Goal: Information Seeking & Learning: Check status

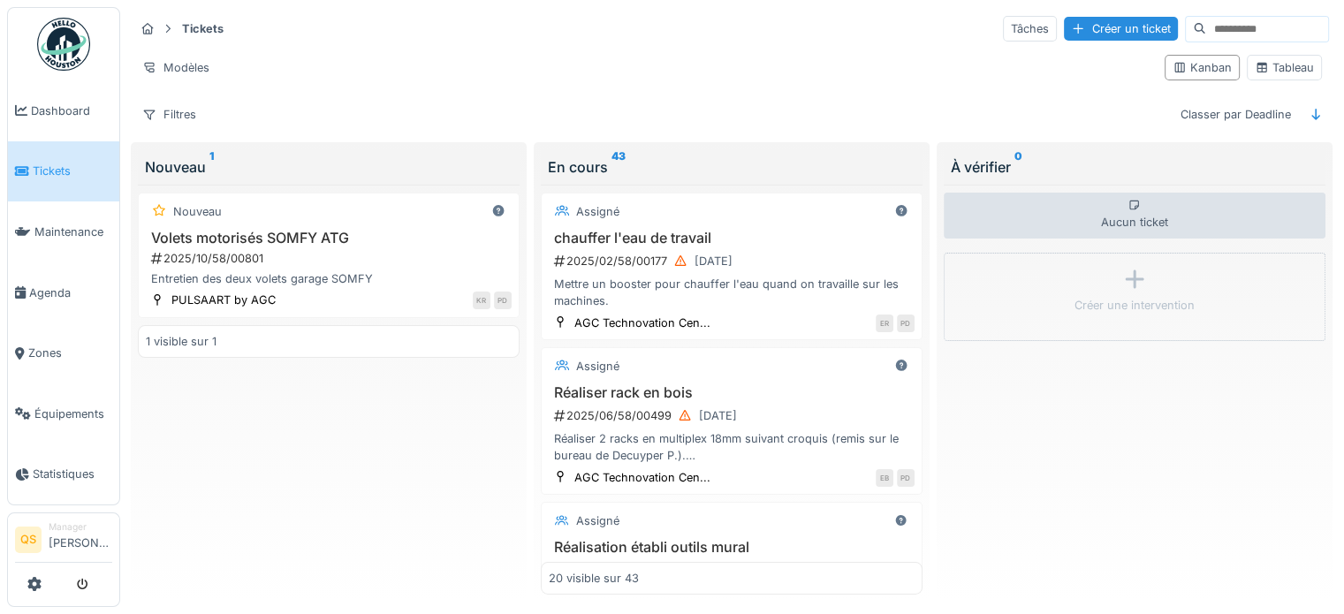
click at [851, 55] on div "Modèles" at bounding box center [642, 68] width 1016 height 26
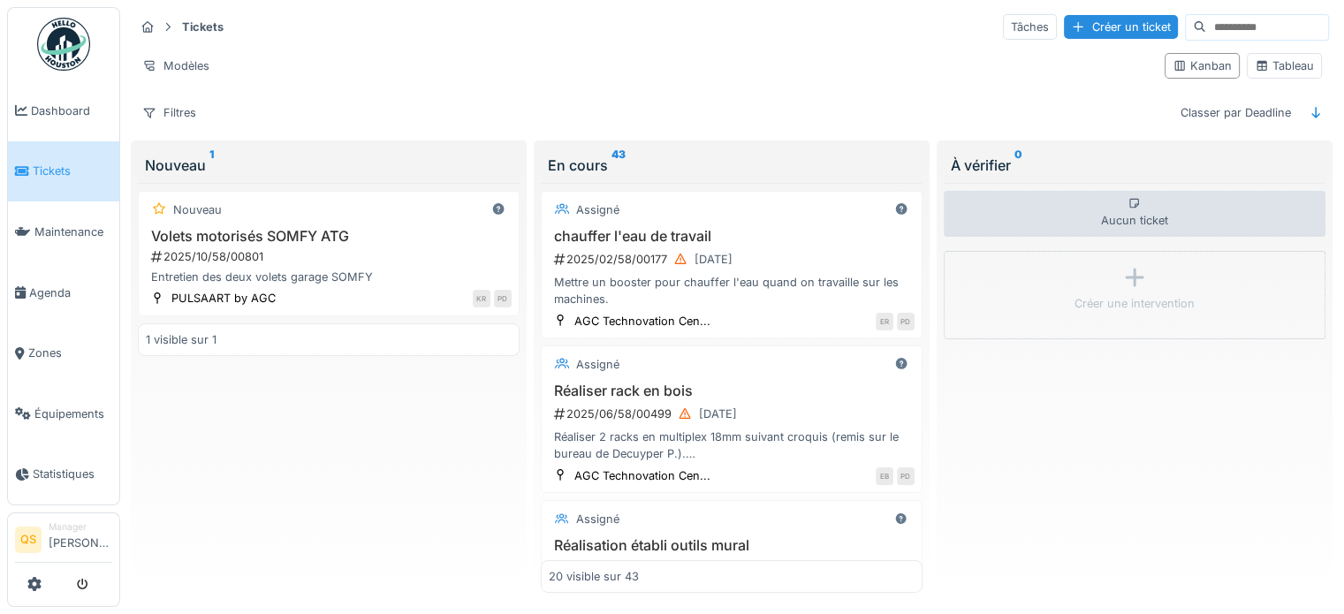
scroll to position [15, 0]
click at [73, 471] on link "Statistiques" at bounding box center [63, 474] width 111 height 61
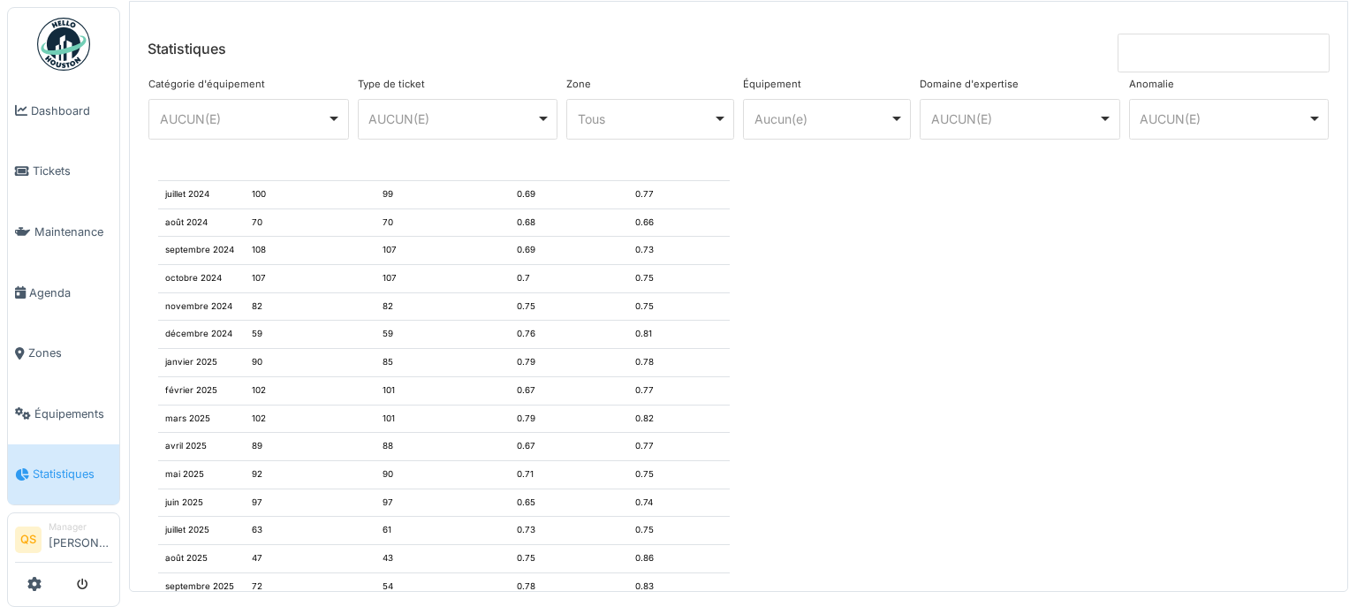
scroll to position [1901, 0]
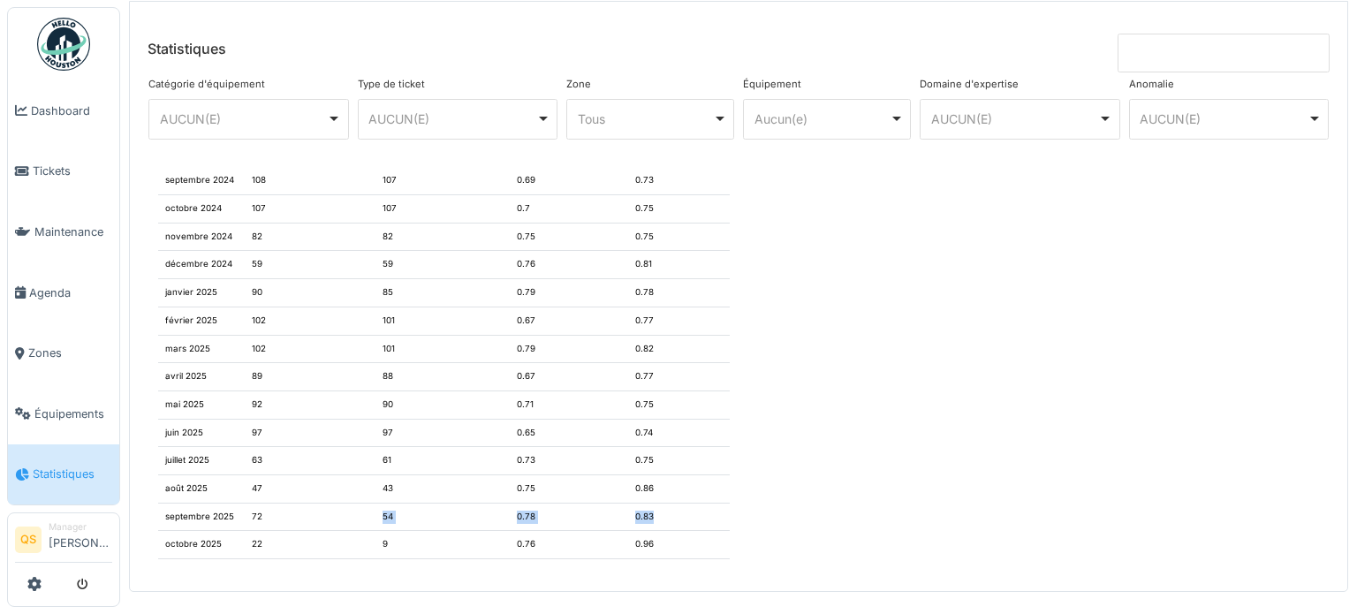
drag, startPoint x: 648, startPoint y: 509, endPoint x: 379, endPoint y: 505, distance: 268.6
click at [379, 505] on tr "septembre 2025 72 54 0.78 0.83" at bounding box center [444, 517] width 572 height 28
copy tr "54 0.78 0.83"
drag, startPoint x: 266, startPoint y: 505, endPoint x: 244, endPoint y: 508, distance: 22.4
click at [245, 508] on td "72" at bounding box center [311, 517] width 132 height 28
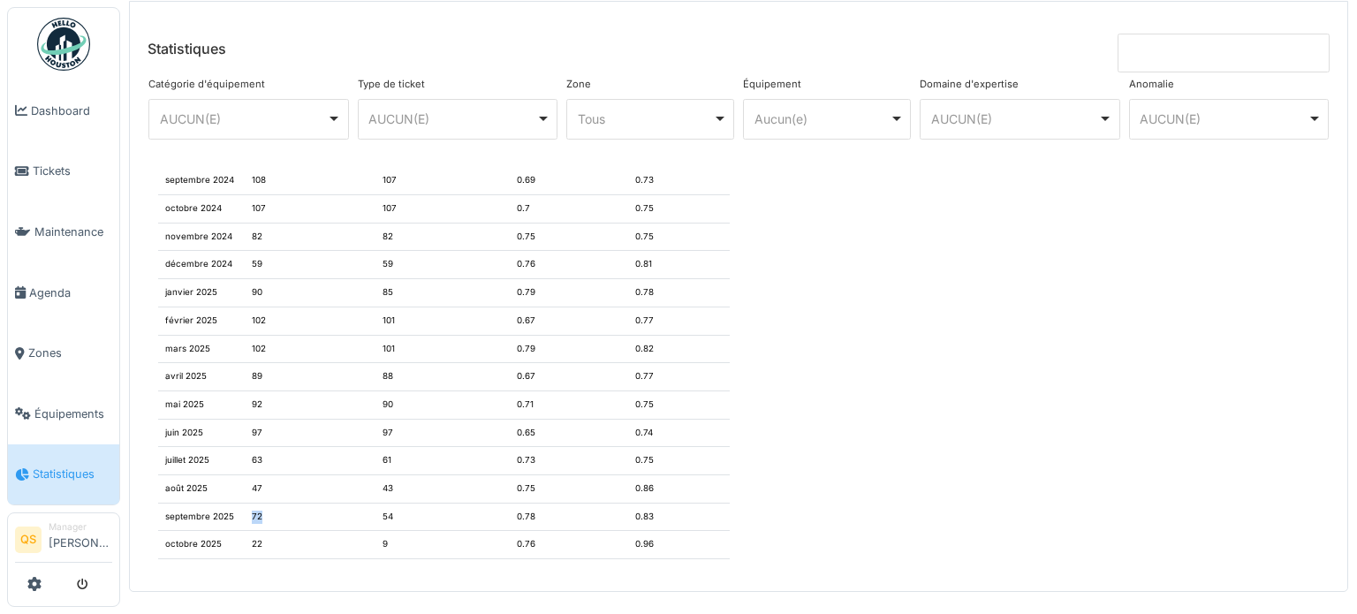
copy td "72"
